Goal: Find specific page/section: Find specific page/section

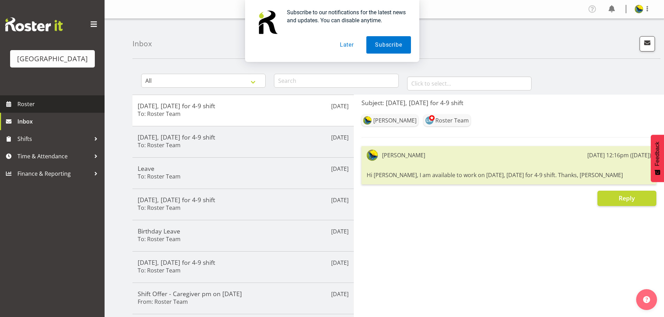
click at [34, 109] on span "Roster" at bounding box center [59, 104] width 84 height 10
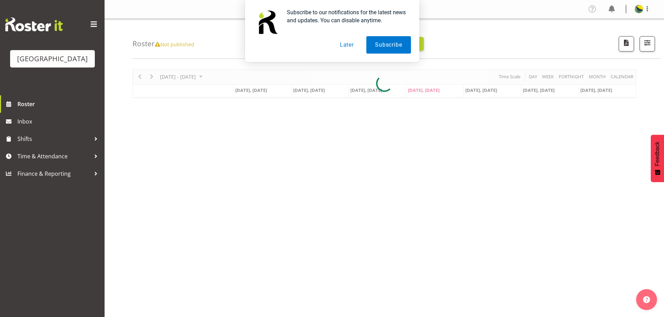
click at [346, 42] on button "Later" at bounding box center [346, 44] width 31 height 17
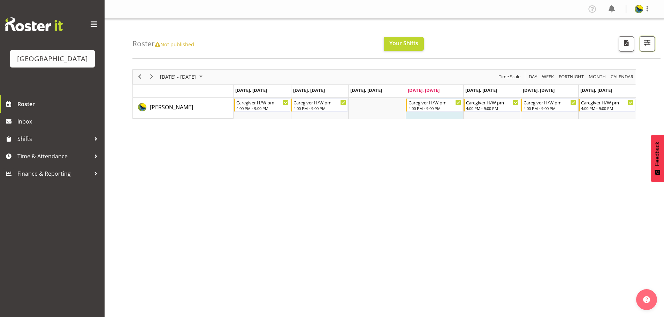
click at [643, 46] on span "button" at bounding box center [646, 42] width 9 height 9
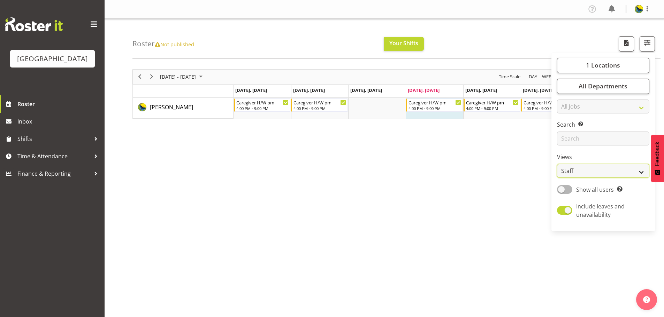
click at [605, 178] on select "Staff Role Shift - Horizontal Shift - Vertical Staff - Location" at bounding box center [603, 171] width 92 height 14
select select "shift"
click at [557, 178] on select "Staff Role Shift - Horizontal Shift - Vertical Staff - Location" at bounding box center [603, 171] width 92 height 14
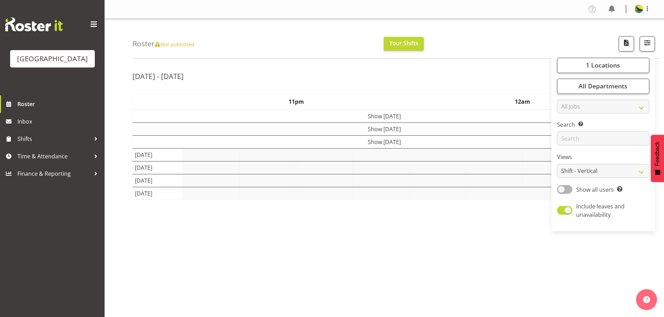
click at [493, 41] on div "Roster Not published Your Shifts 1 Locations [GEOGRAPHIC_DATA] Kitchen [GEOGRAP…" at bounding box center [396, 39] width 528 height 40
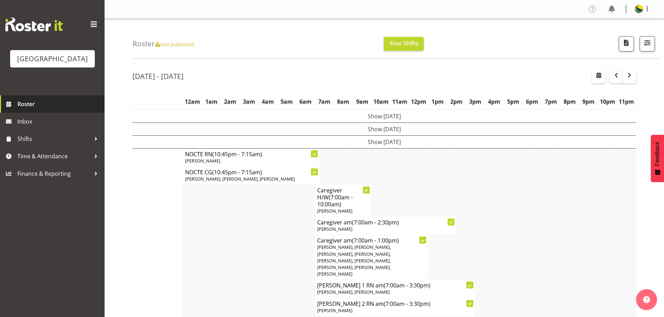
click at [29, 109] on span "Roster" at bounding box center [59, 104] width 84 height 10
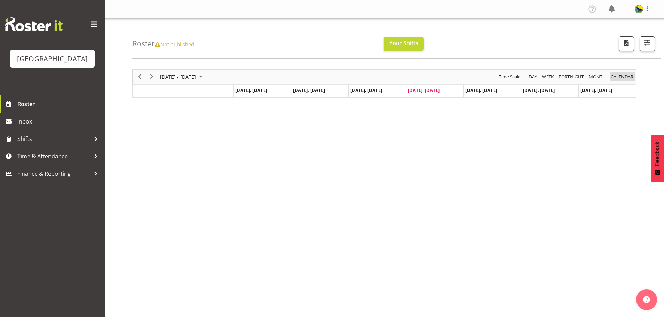
click at [626, 79] on span "calendar" at bounding box center [622, 76] width 24 height 9
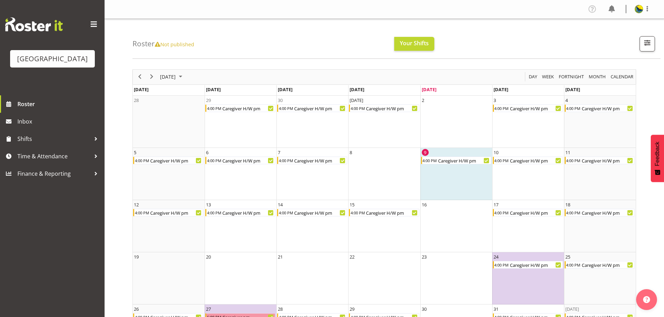
click at [156, 75] on div "next period" at bounding box center [152, 77] width 12 height 15
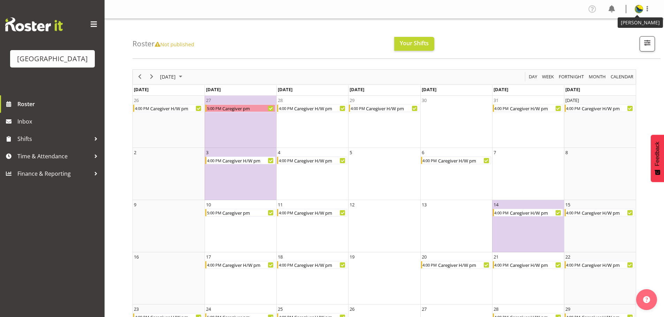
click at [639, 7] on img at bounding box center [638, 9] width 8 height 8
click at [626, 40] on link "Log Out" at bounding box center [617, 36] width 67 height 13
